Goal: Information Seeking & Learning: Understand process/instructions

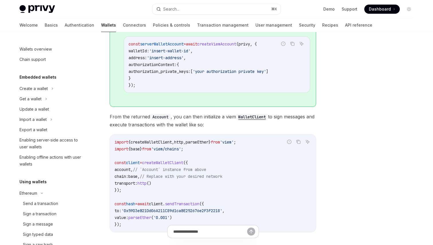
scroll to position [151, 0]
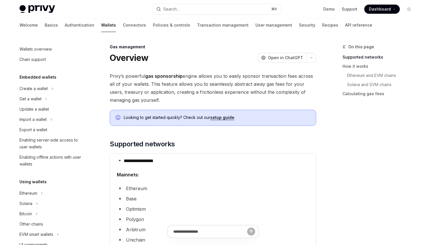
scroll to position [247, 0]
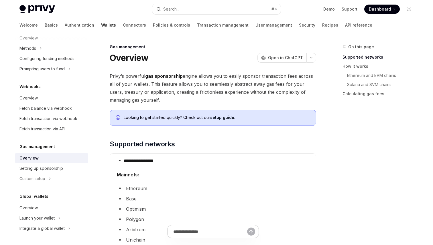
click at [202, 82] on span "Privy’s powerful gas sponsorship engine allows you to easily sponsor transactio…" at bounding box center [213, 88] width 206 height 32
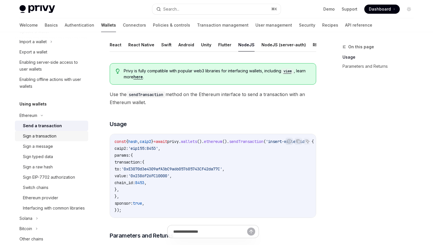
scroll to position [77, 0]
click at [51, 139] on div "Sign a transaction" at bounding box center [39, 136] width 33 height 7
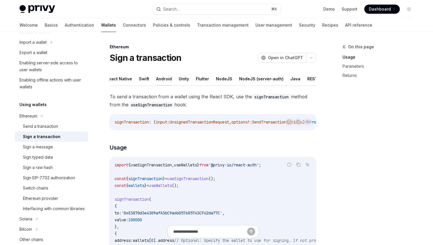
scroll to position [0, 23]
click at [219, 77] on button "NodeJS" at bounding box center [223, 78] width 16 height 13
type textarea "*"
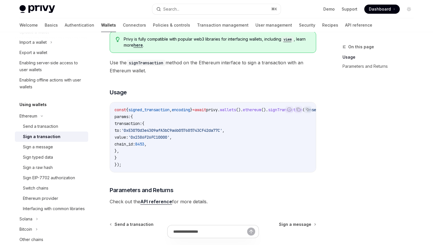
scroll to position [65, 0]
